Goal: Task Accomplishment & Management: Use online tool/utility

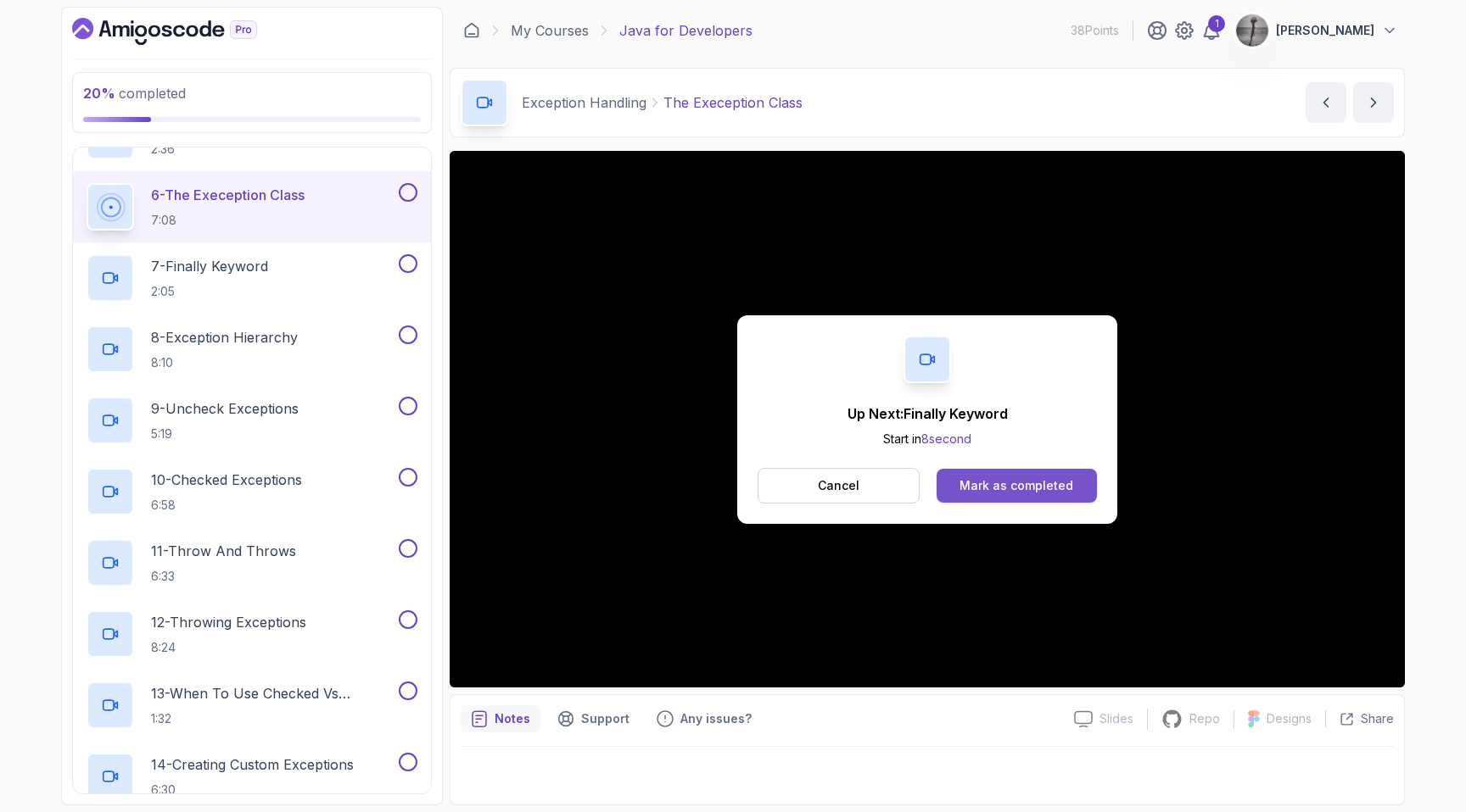
click at [1010, 496] on button "Mark as completed" at bounding box center [1016, 485] width 160 height 34
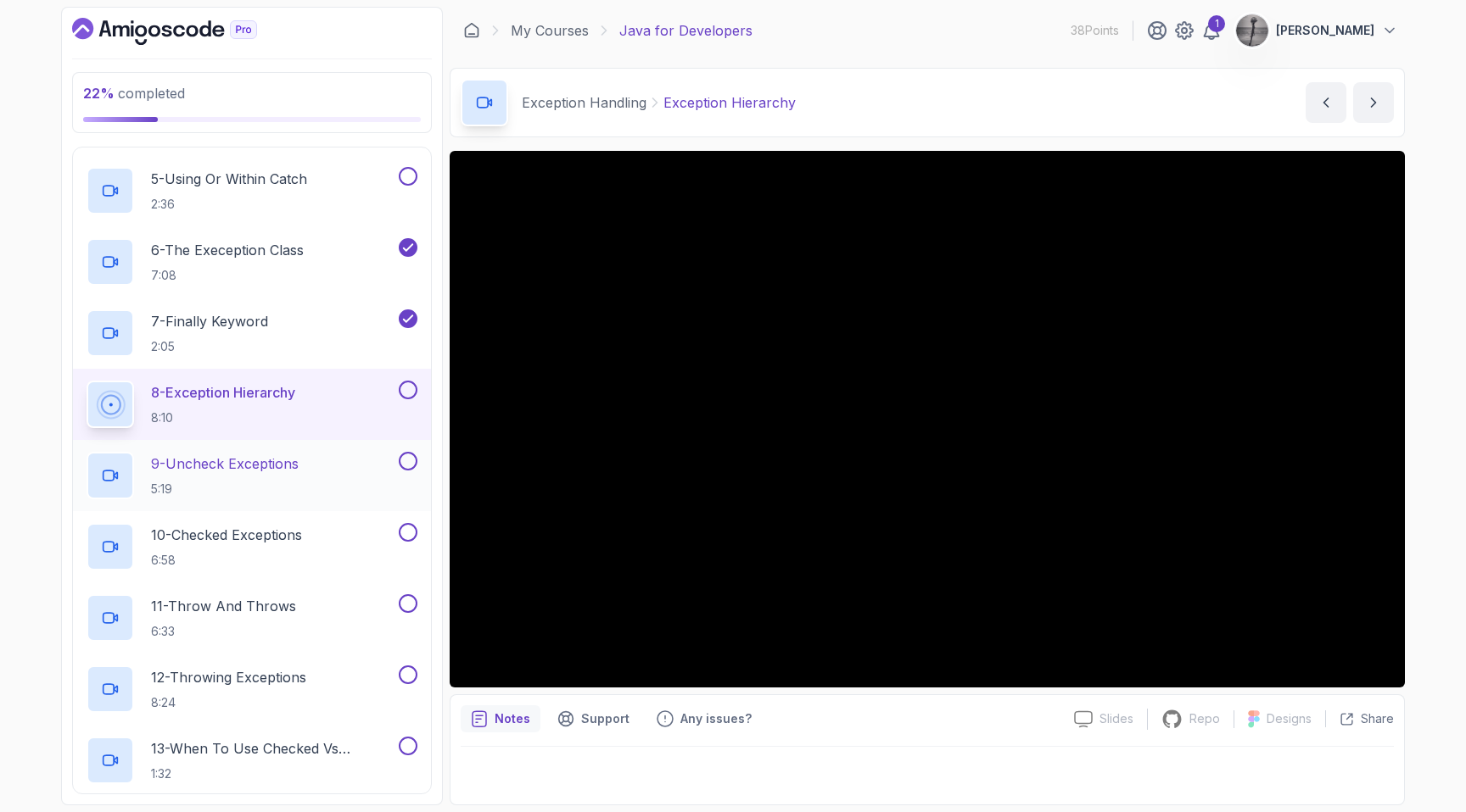
scroll to position [933, 0]
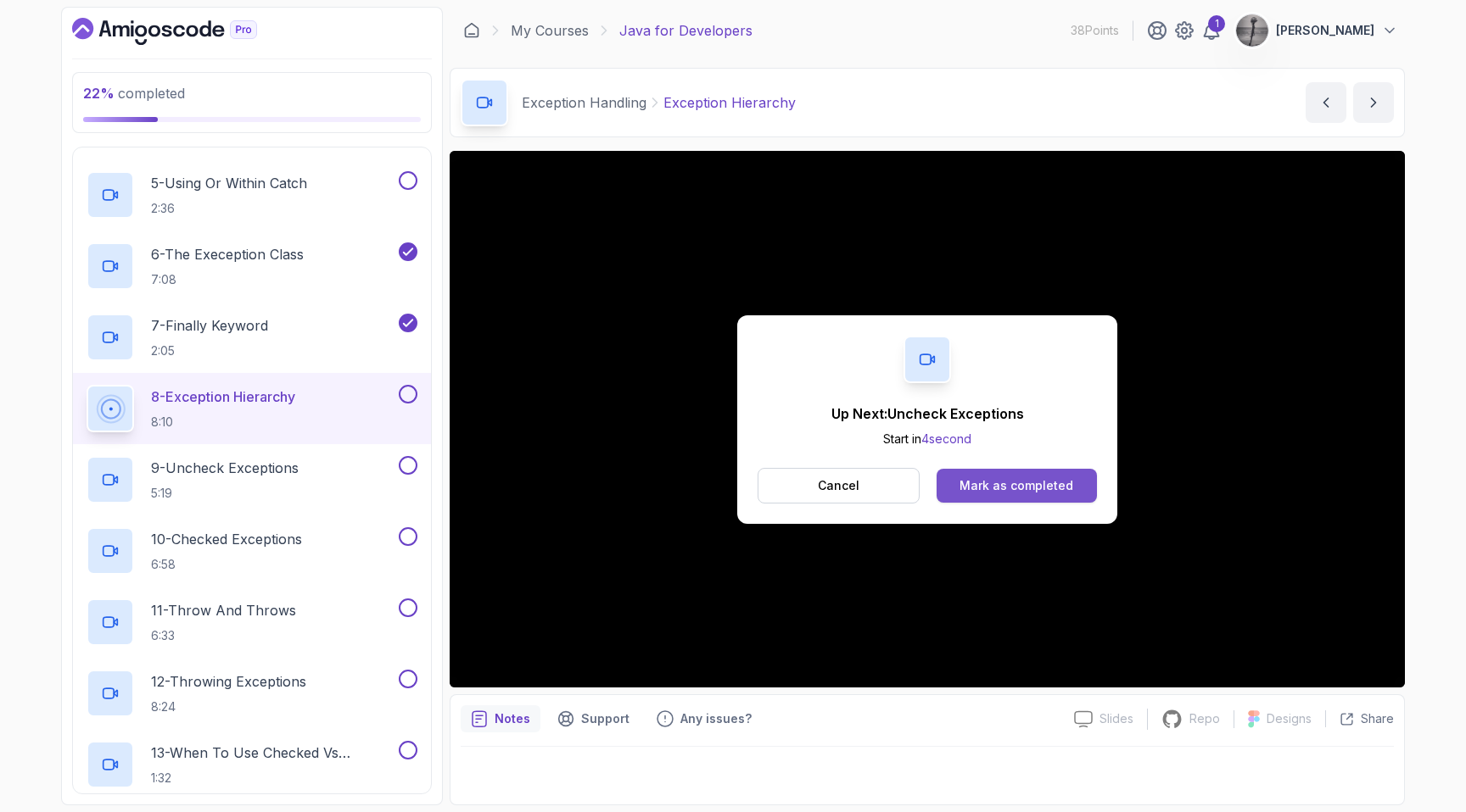
click at [992, 481] on div "Mark as completed" at bounding box center [1016, 486] width 114 height 17
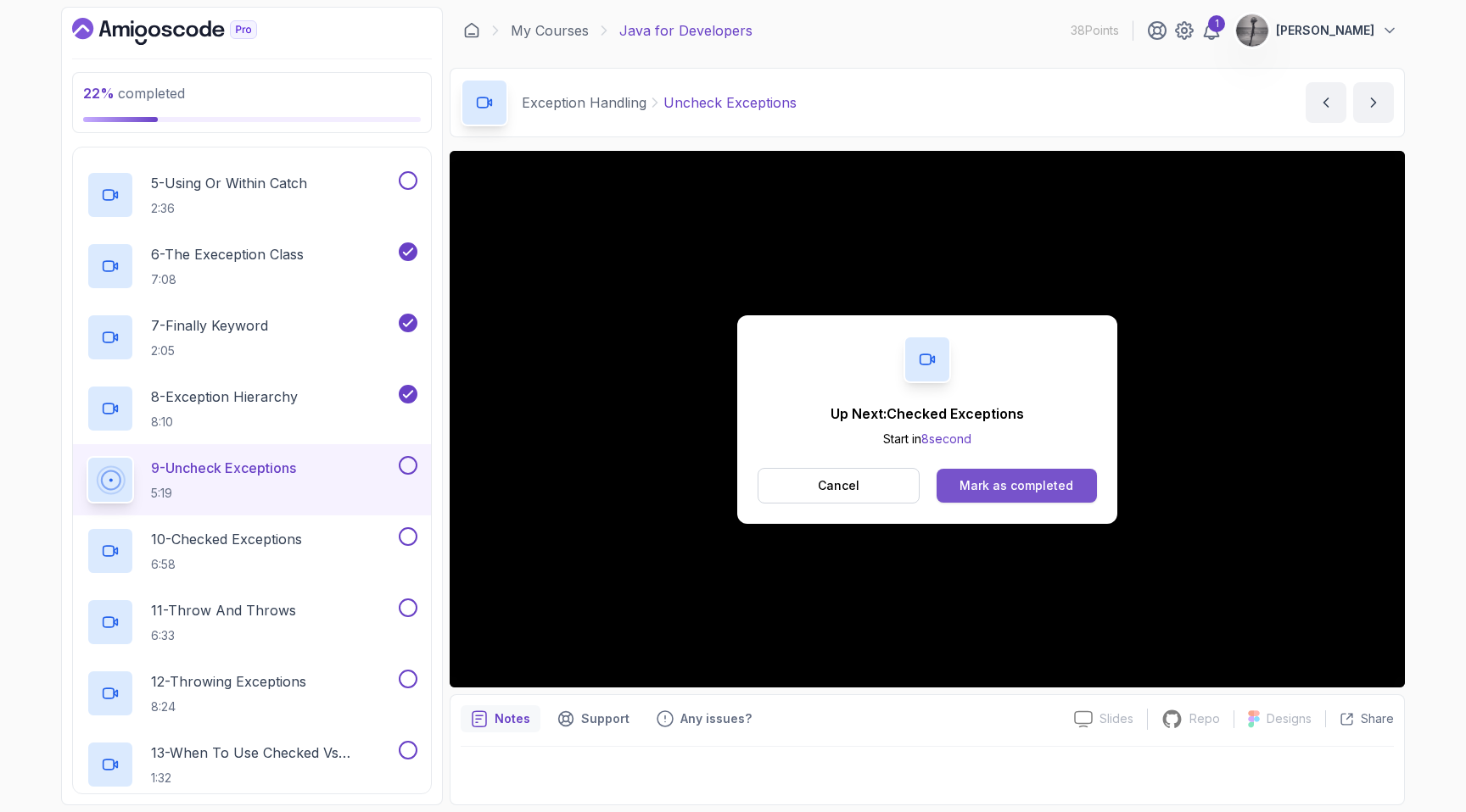
click at [1043, 477] on div "Mark as completed" at bounding box center [1016, 486] width 114 height 17
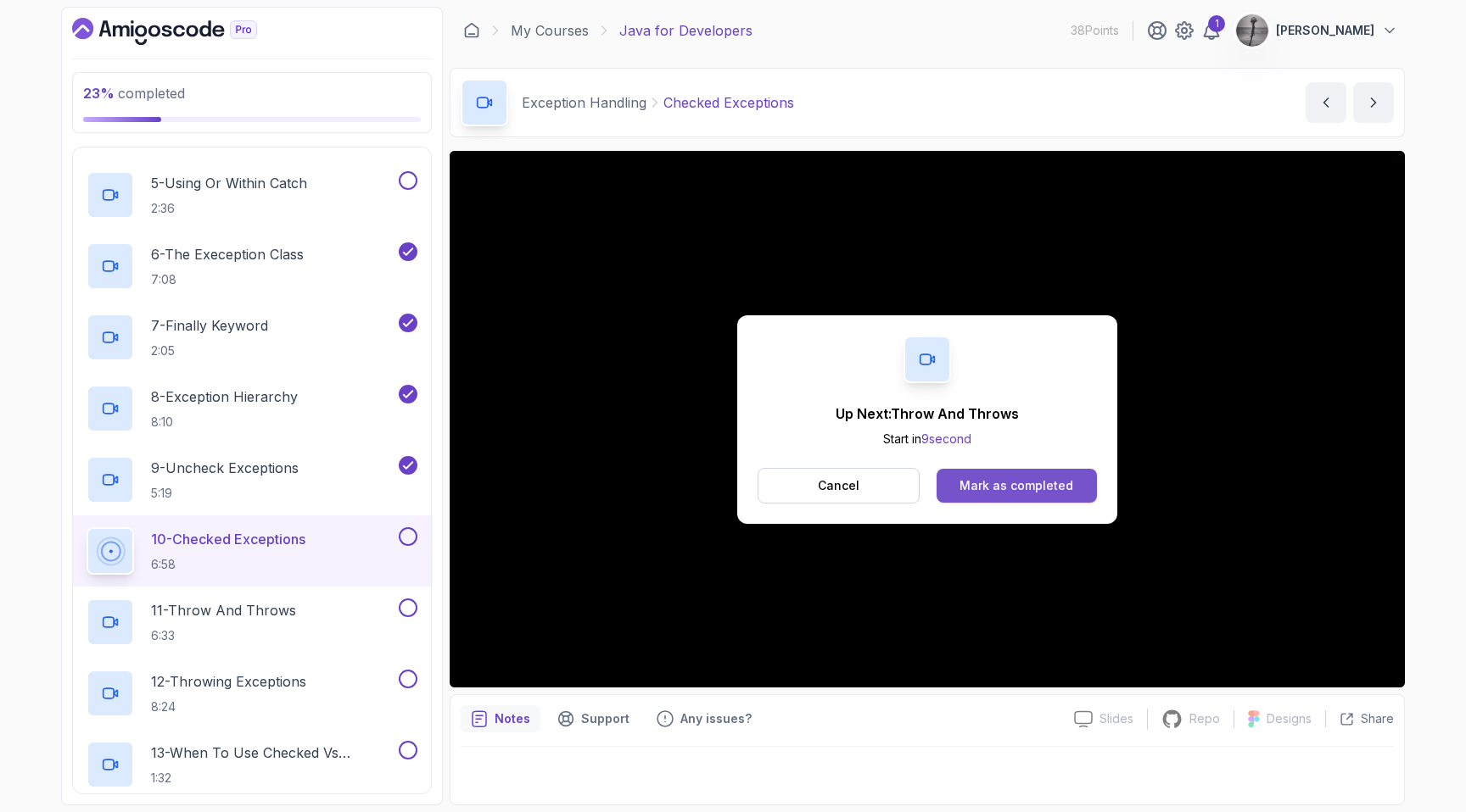
click at [1009, 482] on div "Mark as completed" at bounding box center [1016, 486] width 114 height 17
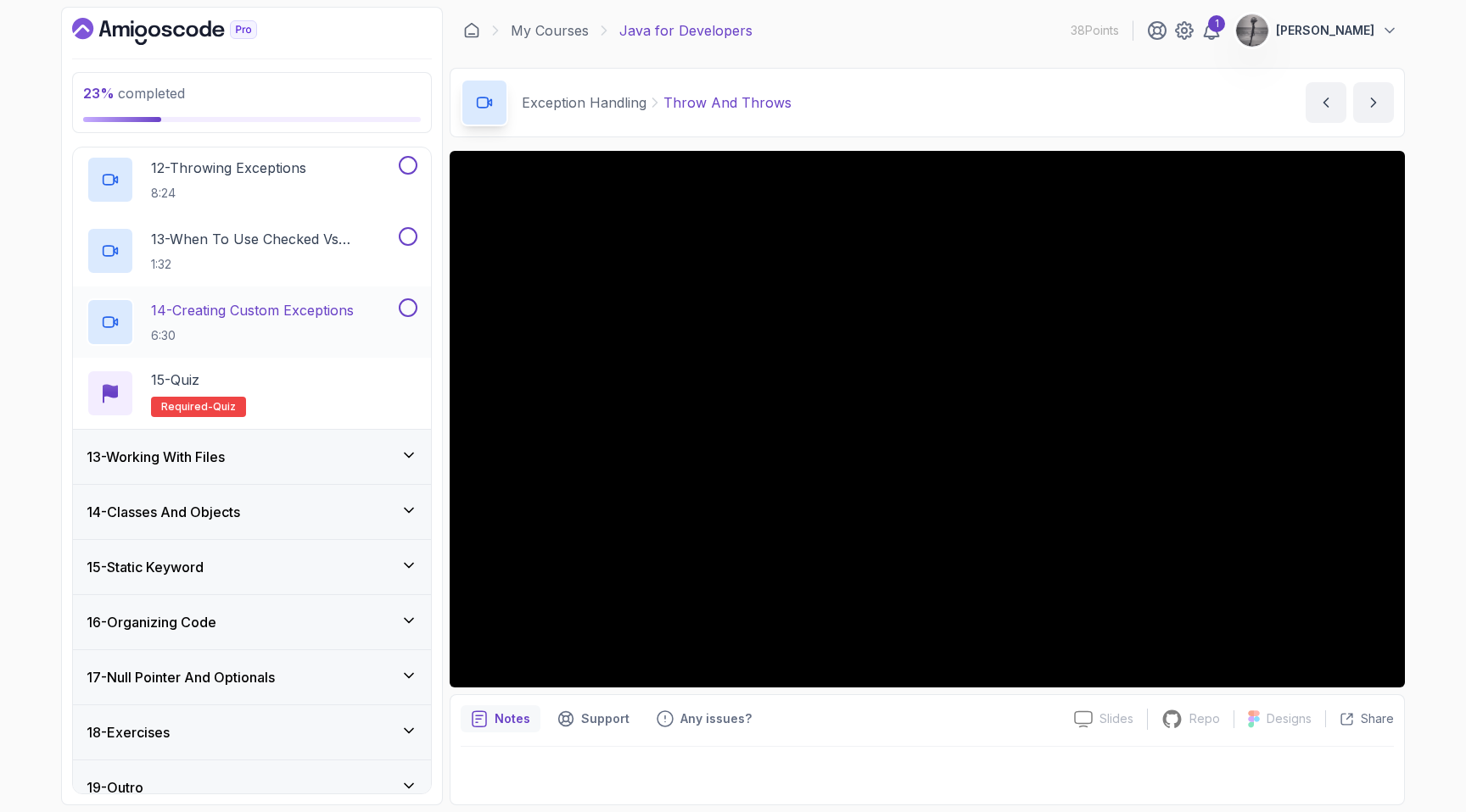
scroll to position [1469, 0]
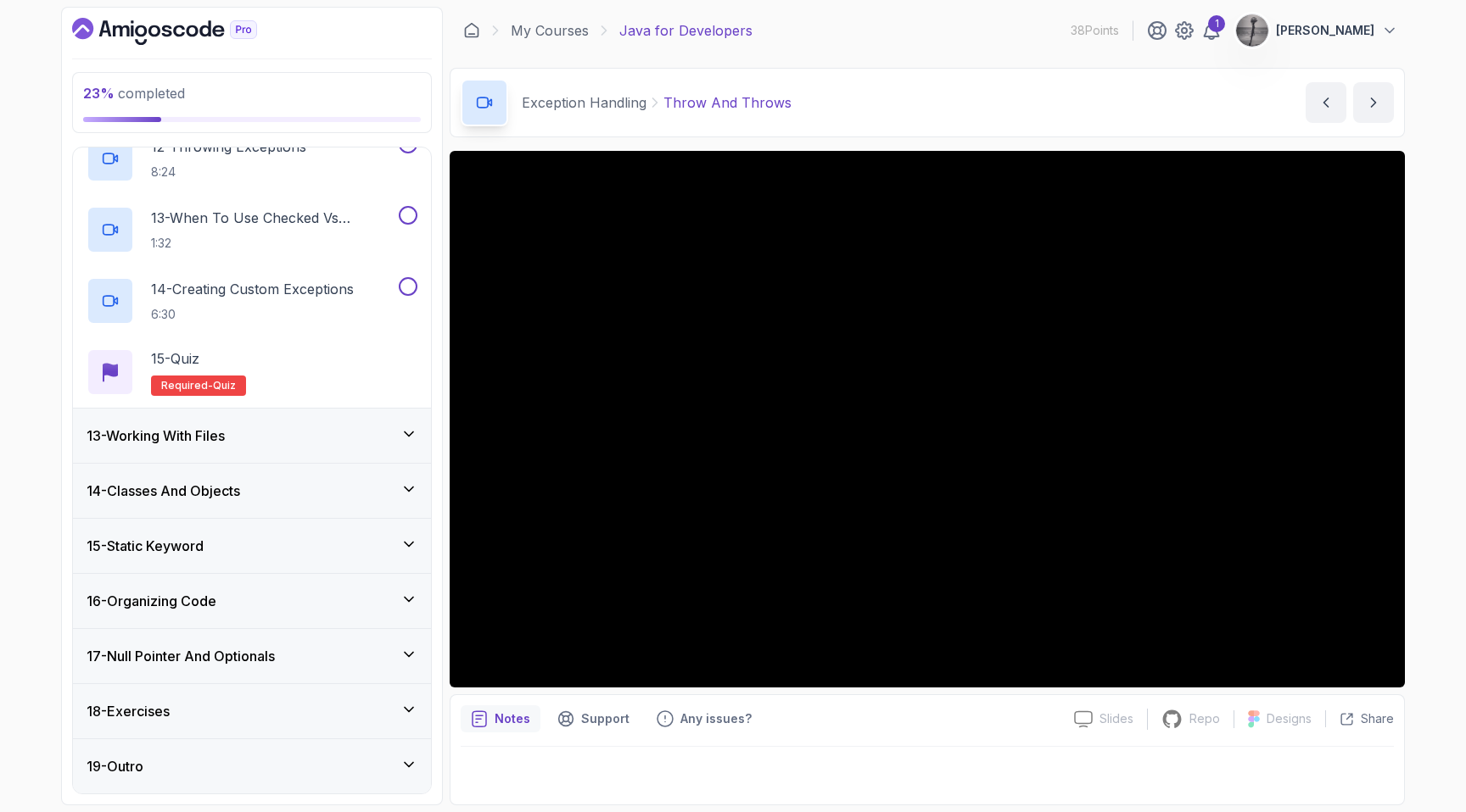
click at [257, 711] on div "18 - Exercises" at bounding box center [252, 711] width 331 height 20
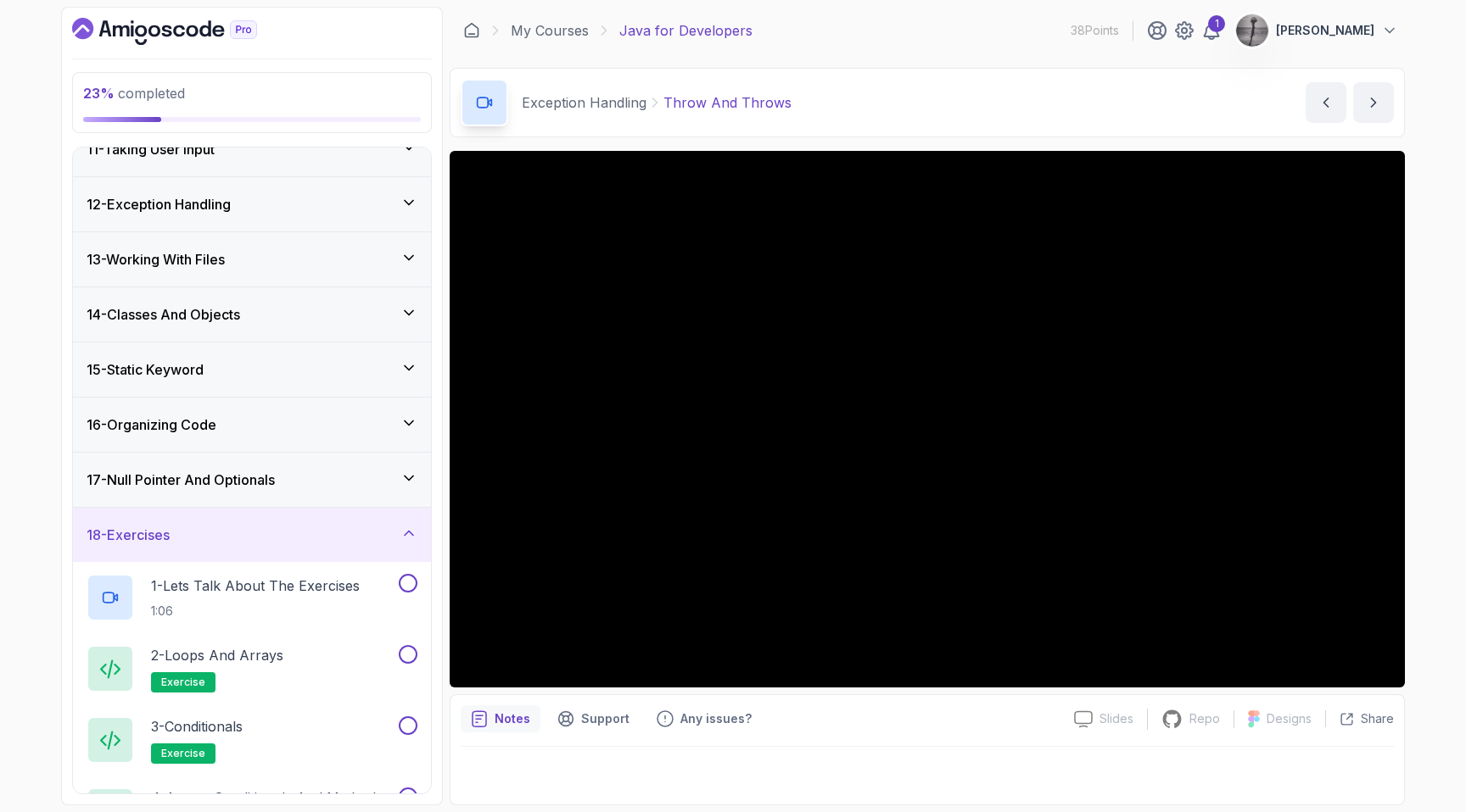
scroll to position [515, 0]
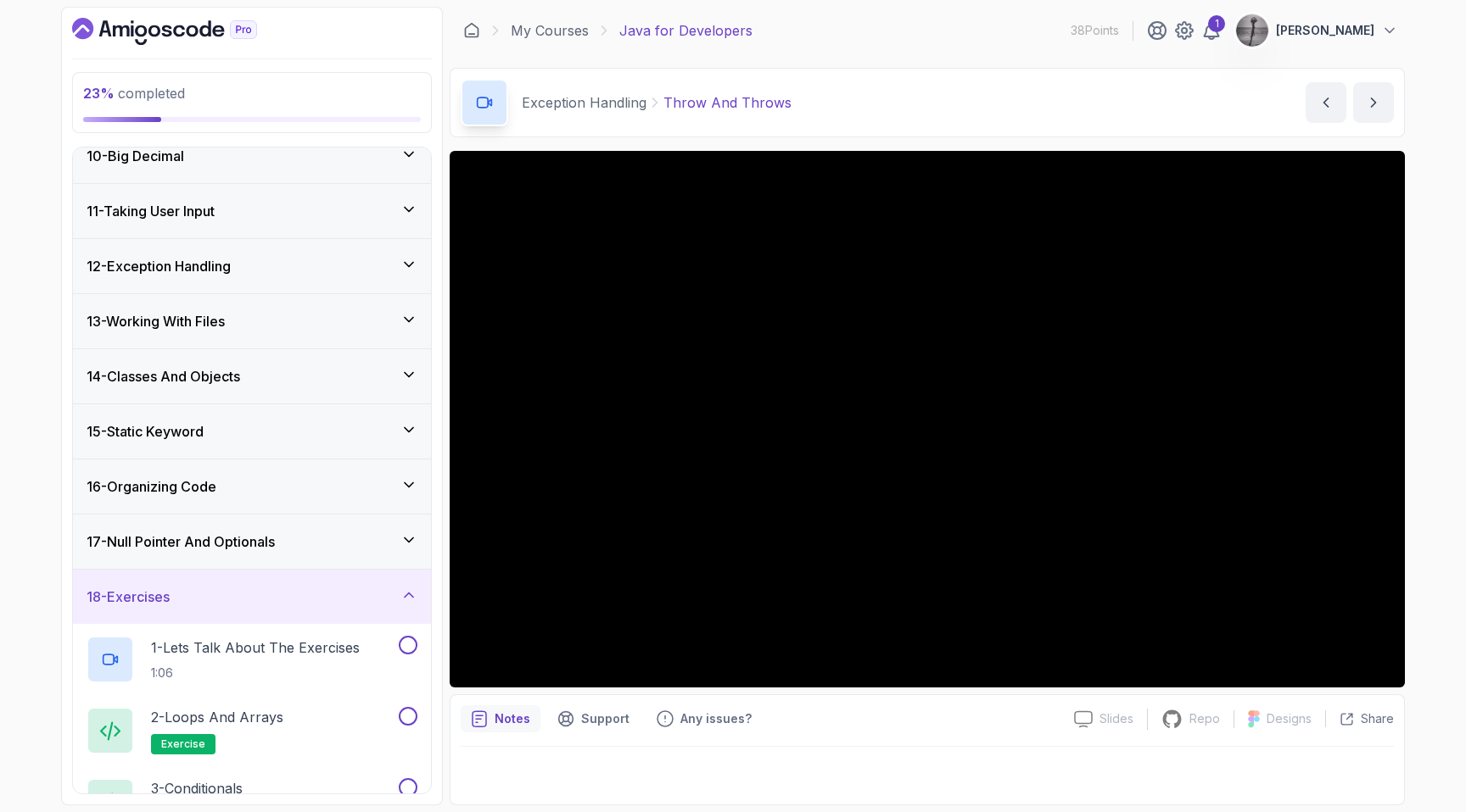
click at [311, 600] on div "18 - Exercises" at bounding box center [252, 596] width 331 height 20
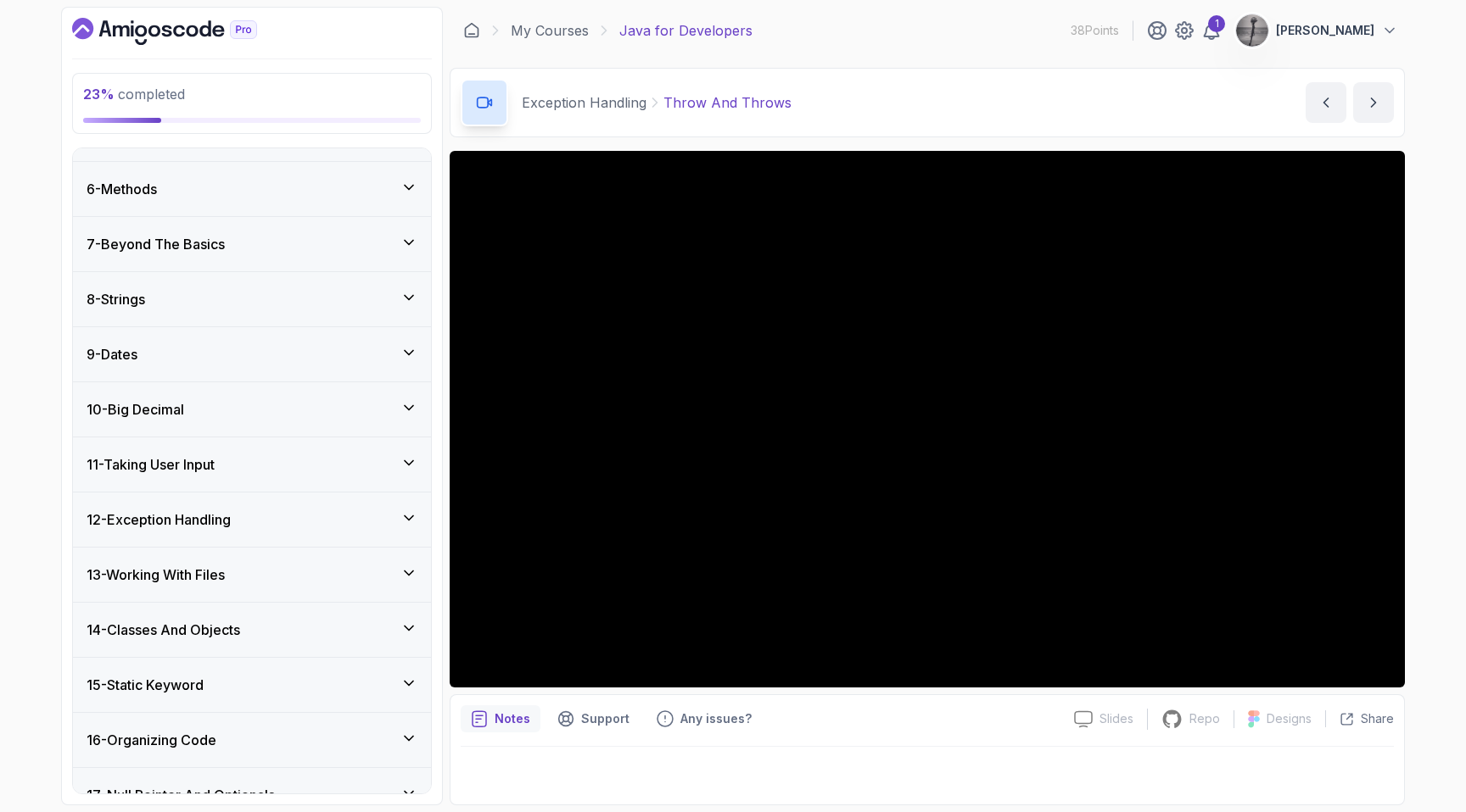
scroll to position [261, 0]
